Goal: Navigation & Orientation: Find specific page/section

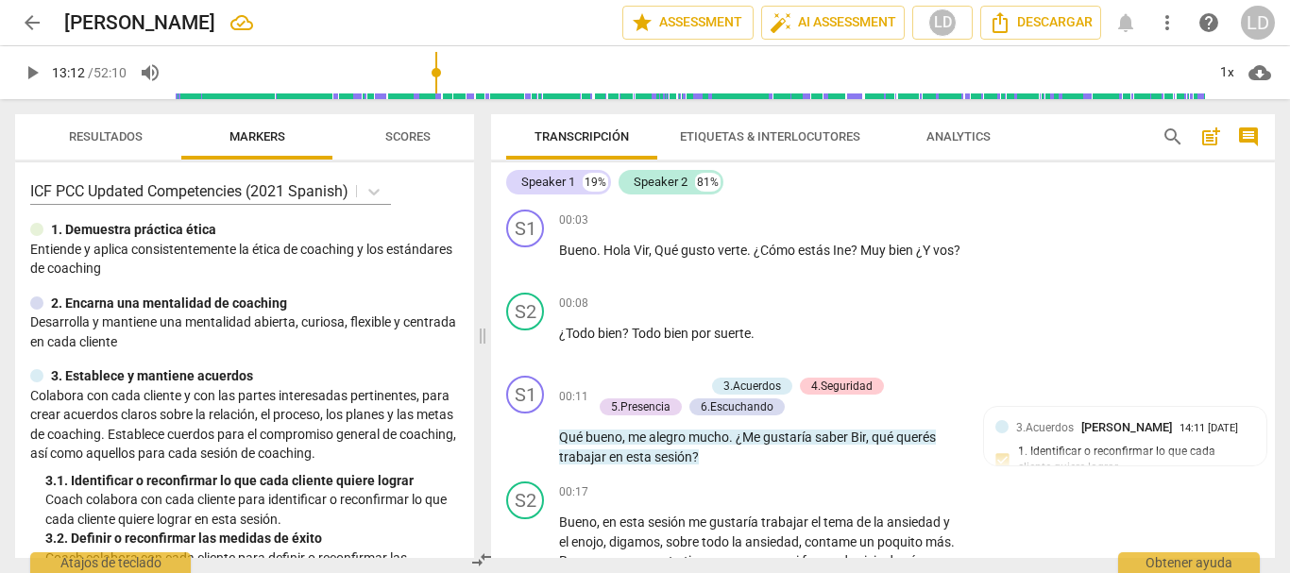
scroll to position [3876, 0]
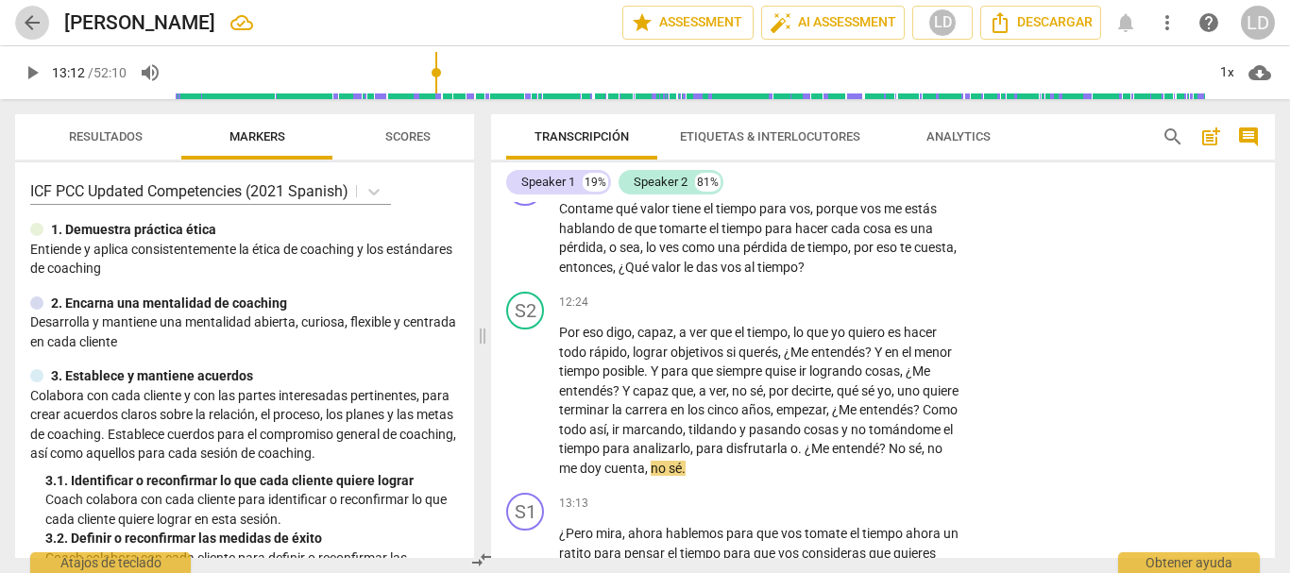
click at [28, 14] on span "arrow_back" at bounding box center [32, 22] width 23 height 23
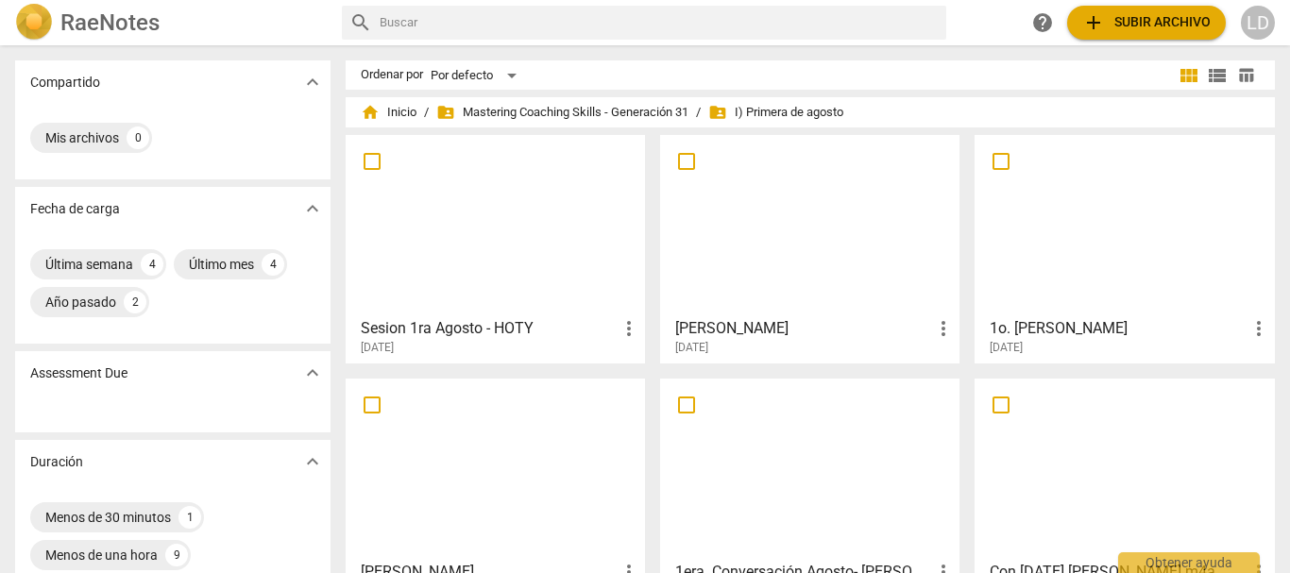
click at [774, 329] on h3 "[PERSON_NAME]" at bounding box center [803, 328] width 257 height 23
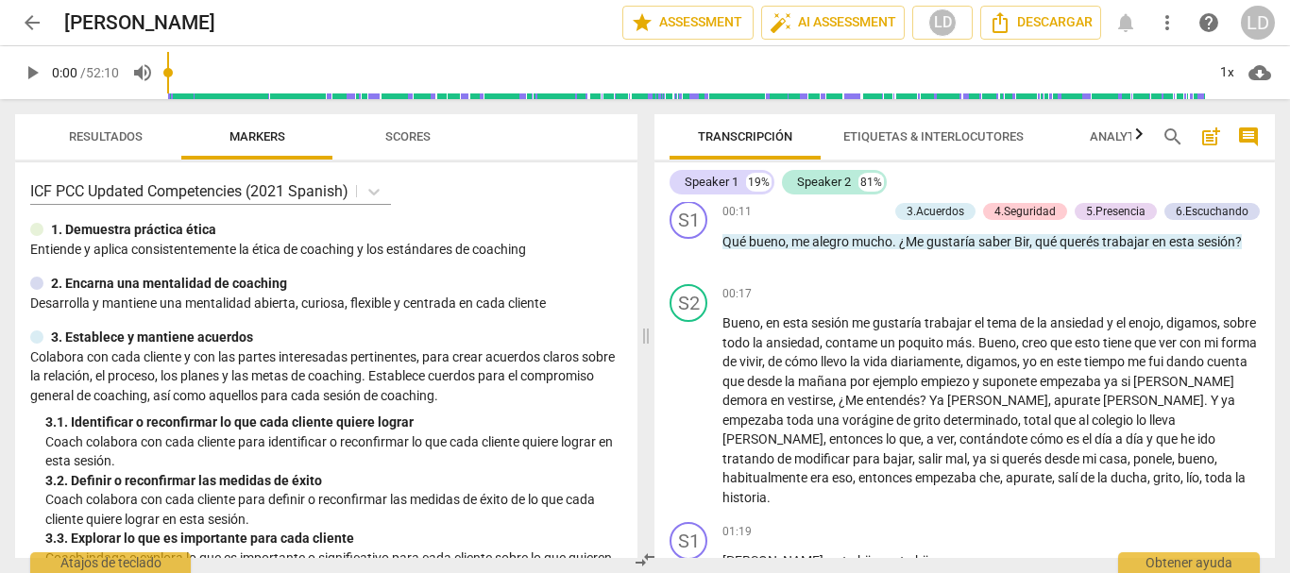
scroll to position [94, 0]
